Goal: Obtain resource: Obtain resource

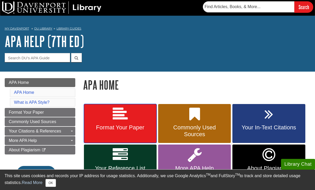
click at [130, 116] on link "Format Your Paper" at bounding box center [120, 123] width 73 height 39
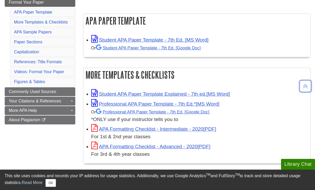
scroll to position [90, 0]
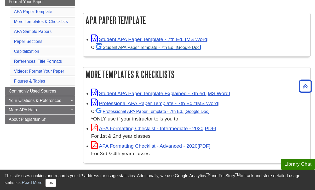
click at [177, 49] on link "Student APA Paper Template - 7th Ed. [Google Doc]" at bounding box center [148, 47] width 105 height 5
click at [164, 47] on link "Student APA Paper Template - 7th Ed. [Google Doc]" at bounding box center [148, 47] width 105 height 5
